Goal: Check status: Check status

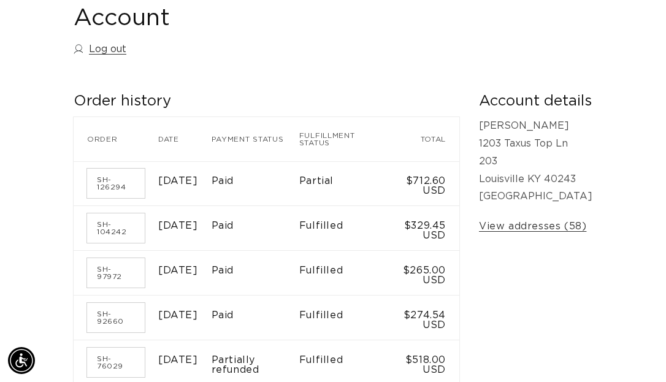
scroll to position [0, 579]
click at [106, 169] on link "SH-126294" at bounding box center [116, 183] width 58 height 29
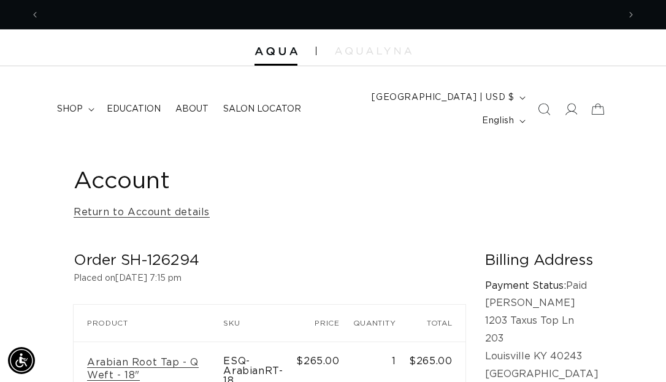
scroll to position [0, 579]
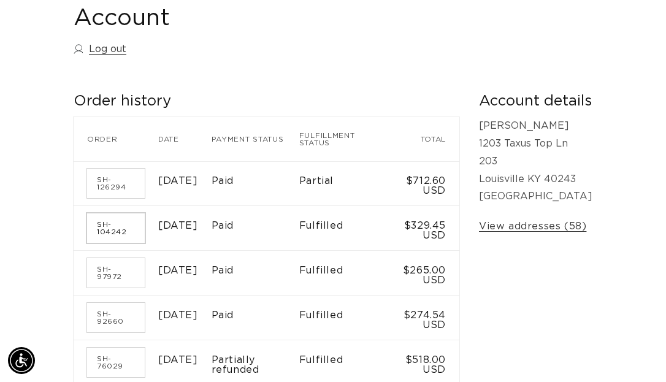
scroll to position [0, 579]
click at [114, 213] on link "SH-104242" at bounding box center [116, 227] width 58 height 29
click at [110, 258] on link "SH-97972" at bounding box center [116, 272] width 58 height 29
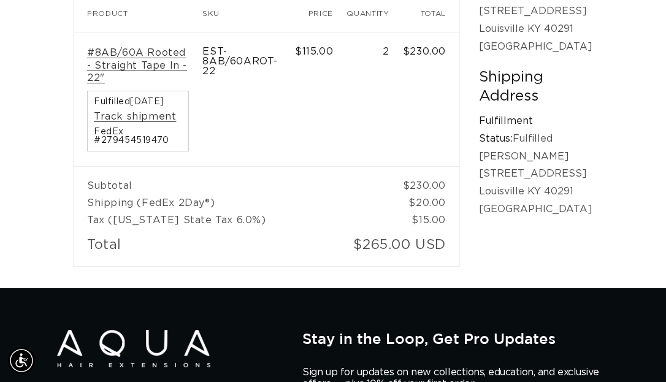
scroll to position [0, 1158]
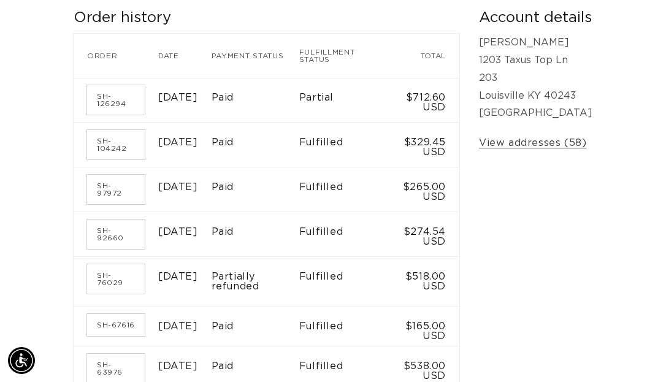
scroll to position [248, 0]
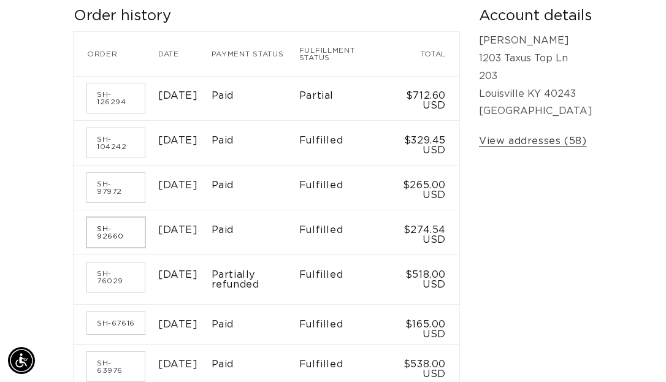
click at [123, 223] on link "SH-92660" at bounding box center [116, 232] width 58 height 29
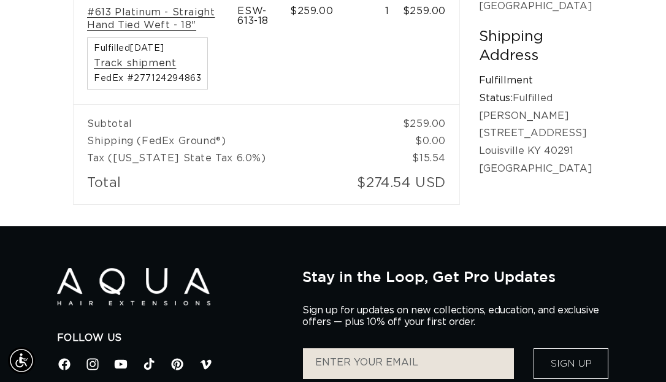
scroll to position [0, 1158]
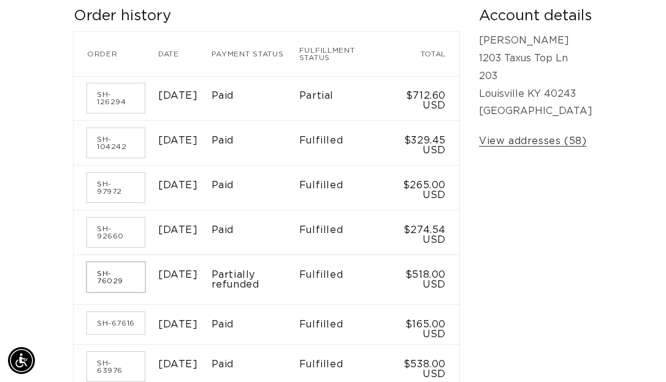
click at [111, 266] on link "SH-76029" at bounding box center [116, 276] width 58 height 29
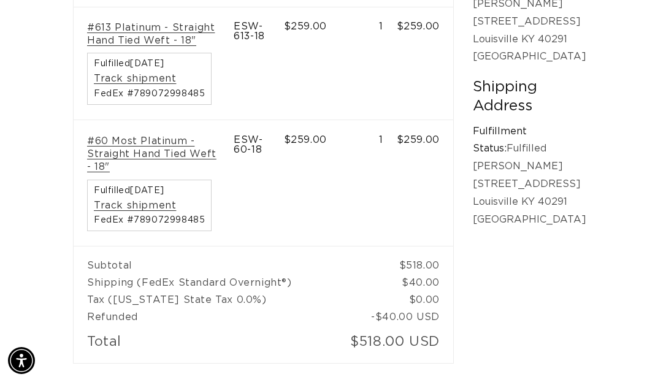
scroll to position [0, 1158]
